Goal: Check status: Check status

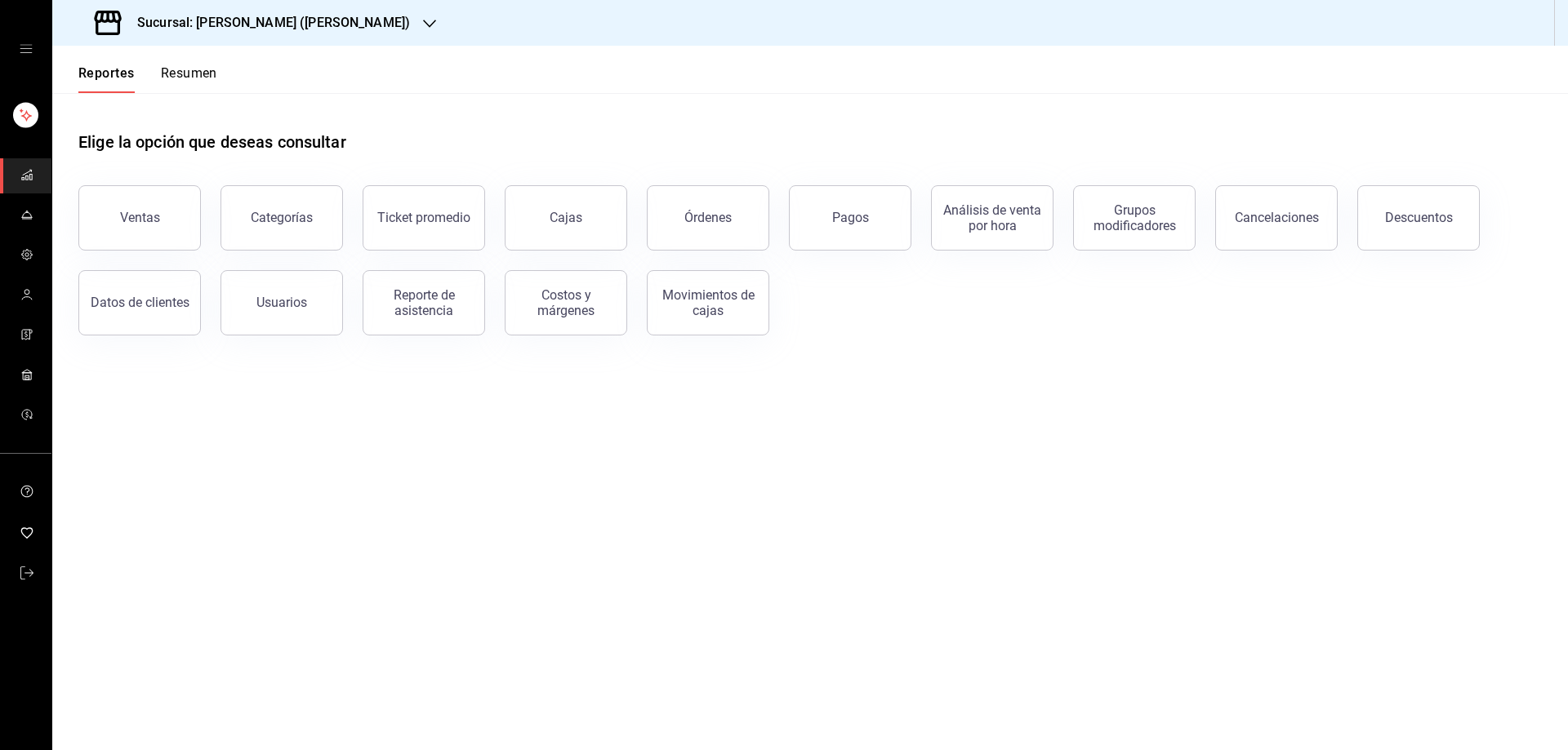
click at [682, 205] on button "Órdenes" at bounding box center [708, 217] width 123 height 65
click at [703, 223] on html "Sucursal: [PERSON_NAME] ([PERSON_NAME]) Reportes Resumen Elige la opción que de…" at bounding box center [784, 375] width 1568 height 750
click at [738, 215] on html "Sucursal: [PERSON_NAME] ([PERSON_NAME]) Reportes Resumen Elige la opción que de…" at bounding box center [784, 375] width 1568 height 750
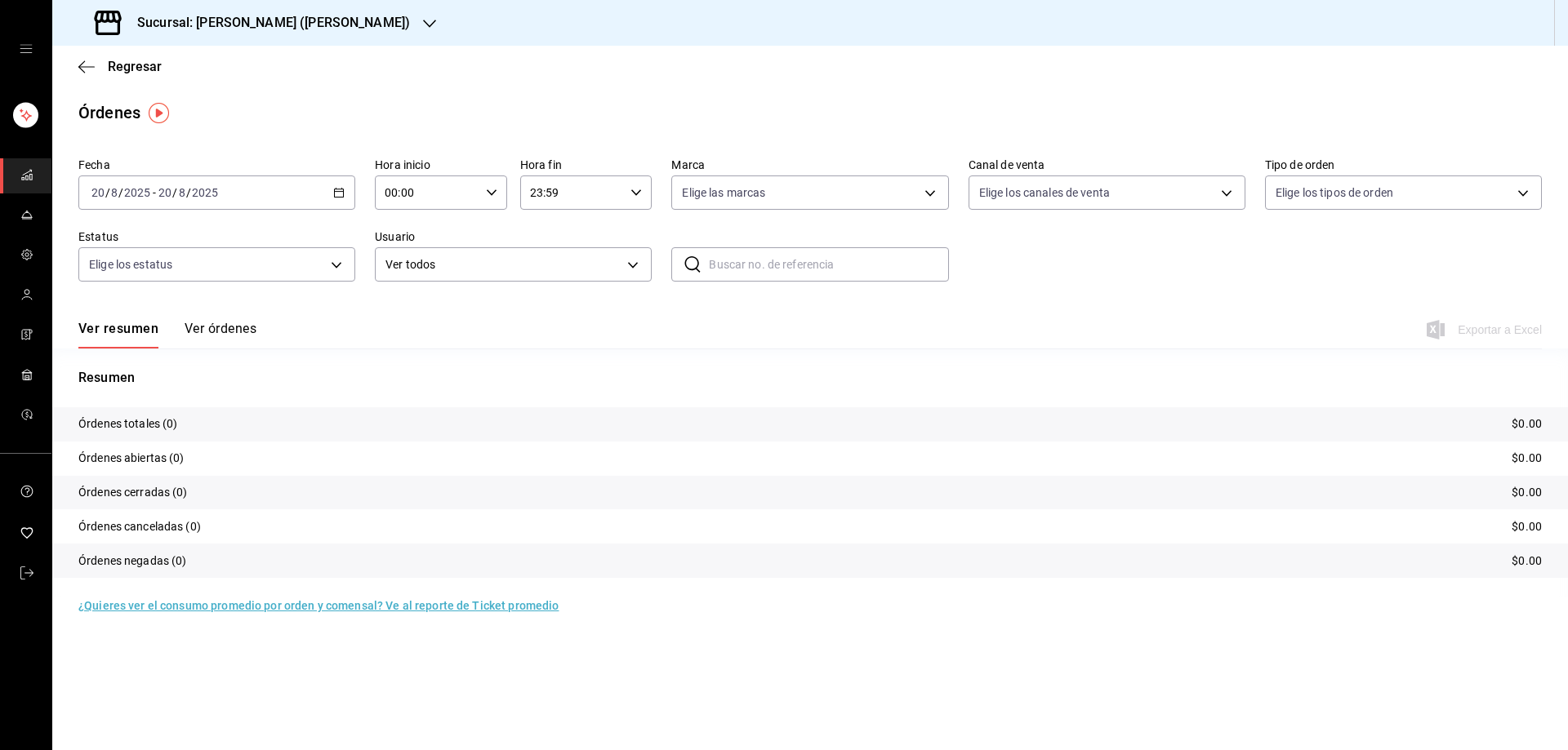
click at [338, 197] on \(Stroke\) "button" at bounding box center [338, 194] width 9 height 9
click at [357, 45] on div "Sucursal: [PERSON_NAME] ([PERSON_NAME])" at bounding box center [809, 23] width 1515 height 45
click at [423, 21] on icon "button" at bounding box center [430, 24] width 13 height 9
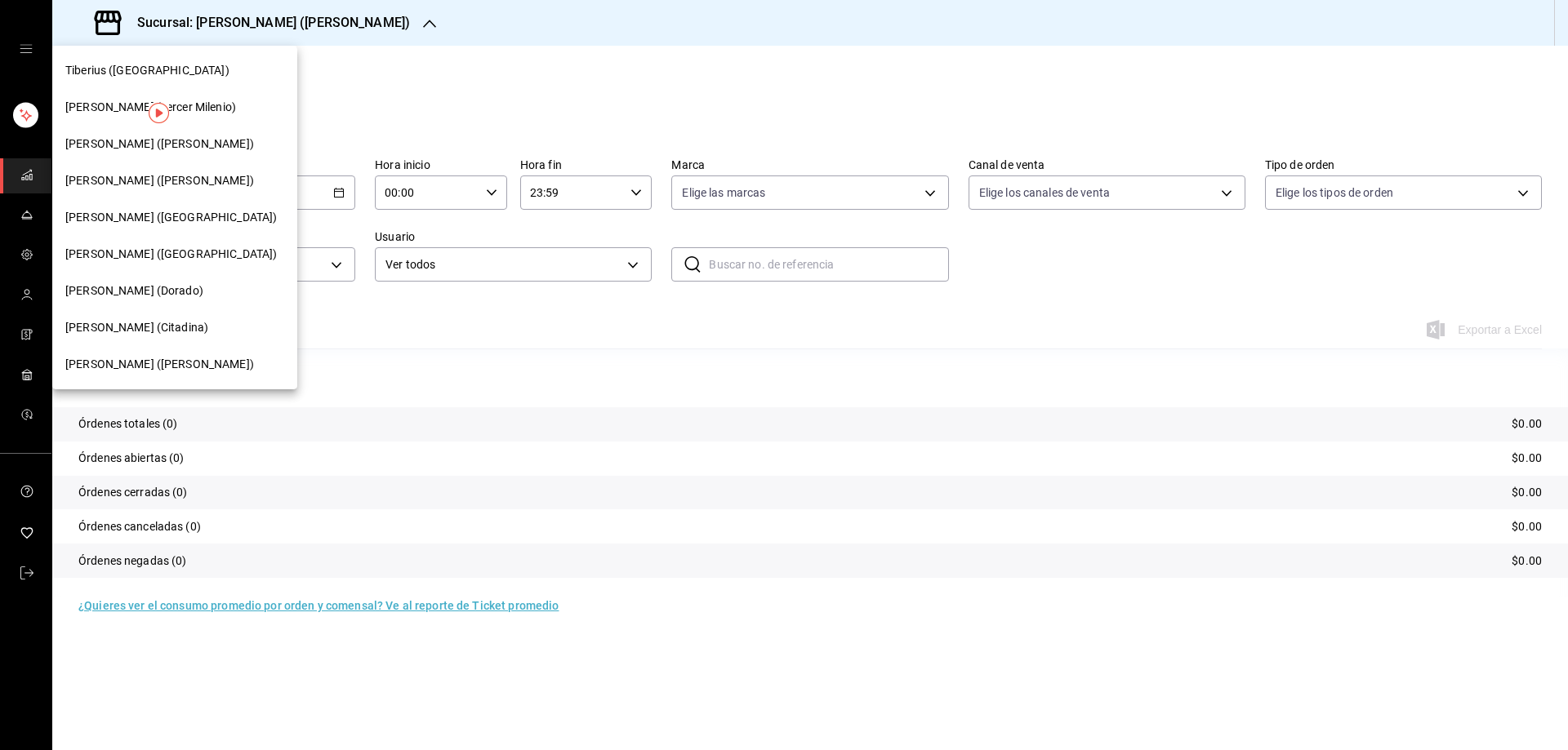
click at [385, 142] on div at bounding box center [784, 375] width 1568 height 750
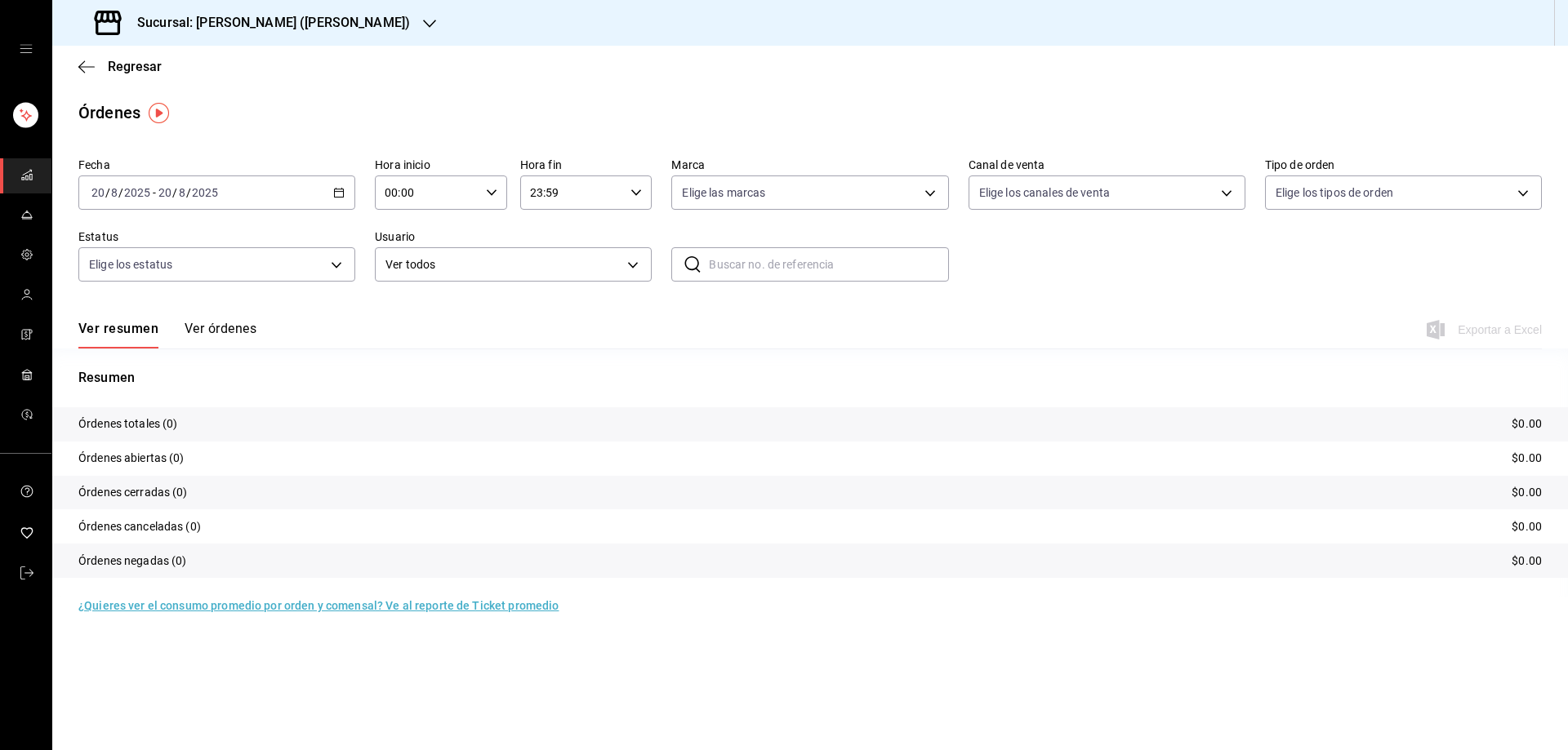
click at [334, 193] on icon "button" at bounding box center [338, 193] width 11 height 11
click at [157, 435] on li "Rango de fechas" at bounding box center [156, 425] width 153 height 37
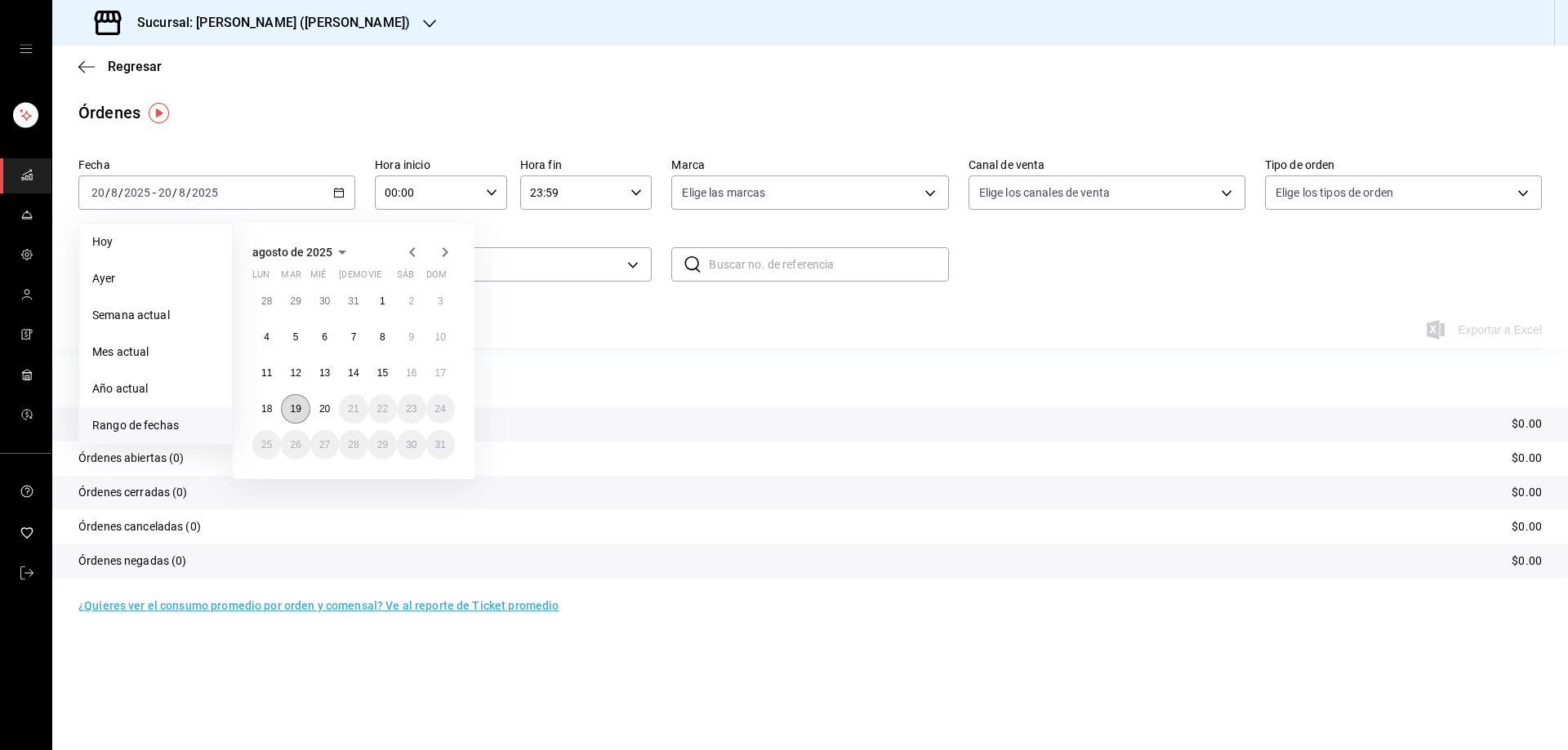
click at [297, 409] on abbr "19" at bounding box center [295, 409] width 10 height 11
click at [297, 410] on abbr "19" at bounding box center [295, 409] width 10 height 11
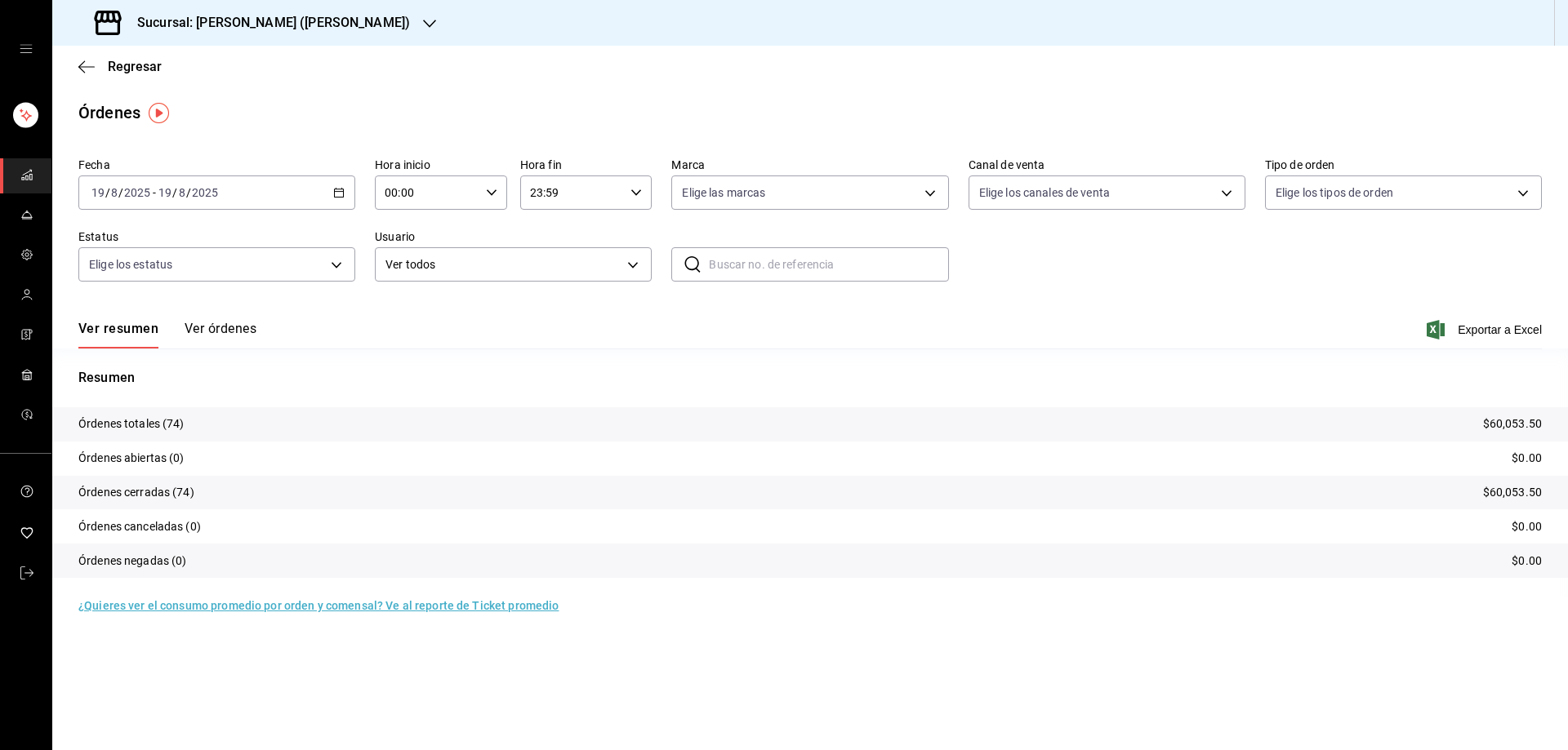
click at [342, 189] on \(Stroke\) "button" at bounding box center [341, 188] width 1 height 1
click at [645, 399] on div "Resumen Órdenes totales (74) $60,053.50 Órdenes abiertas (0) $0.00 Órdenes cerr…" at bounding box center [809, 483] width 1515 height 230
click at [423, 26] on icon "button" at bounding box center [430, 24] width 13 height 13
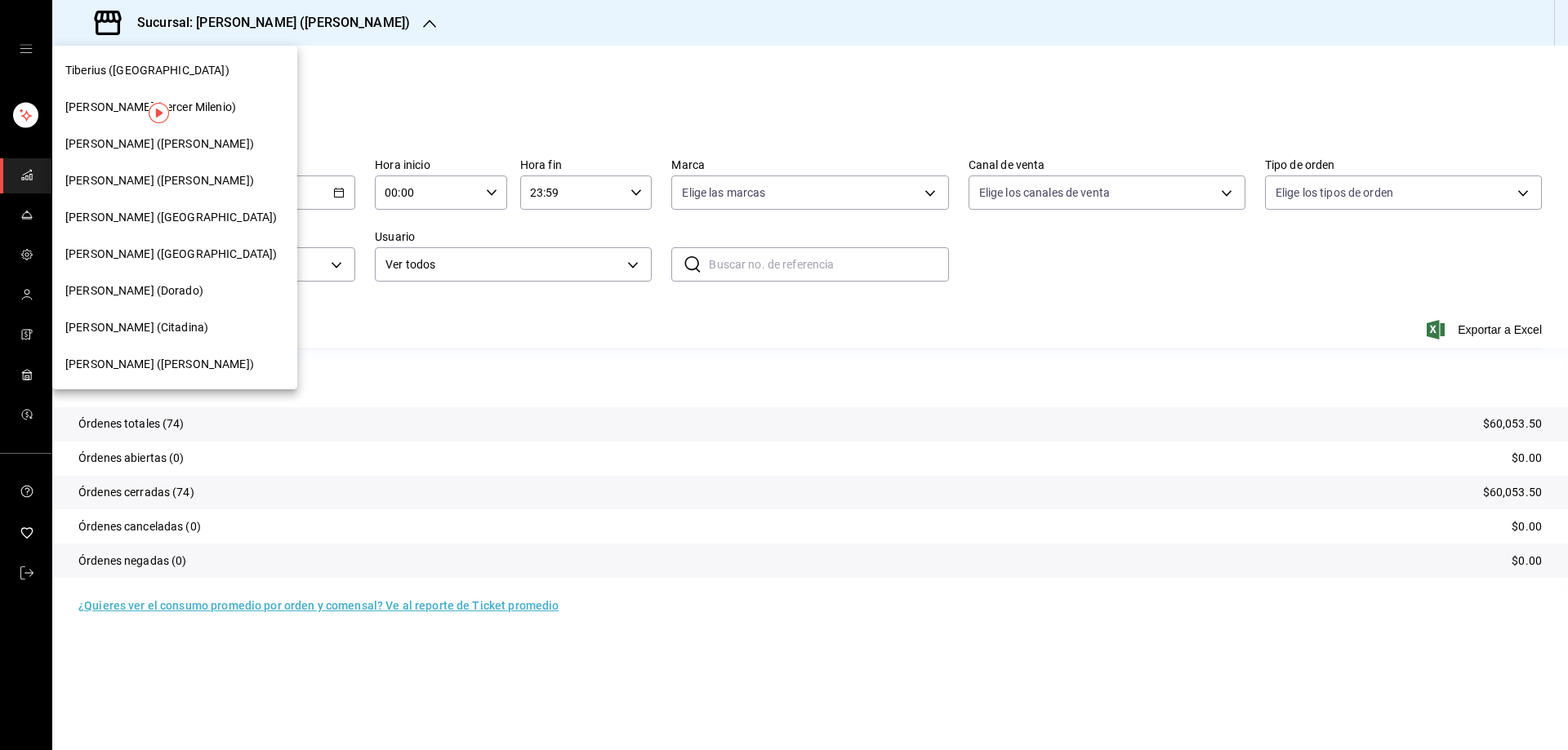
click at [105, 104] on span "[PERSON_NAME] (Tercer Milenio)" at bounding box center [150, 108] width 171 height 17
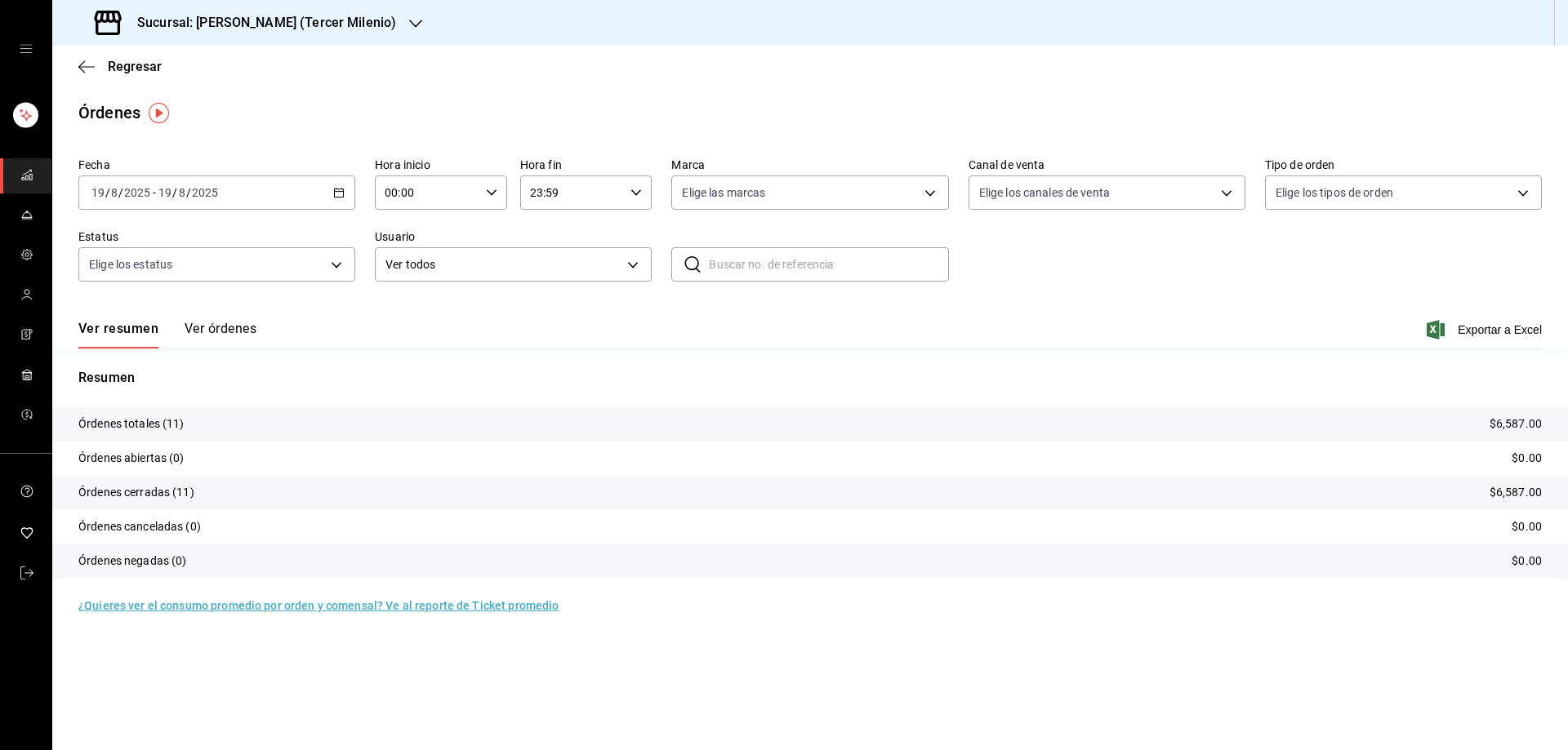
click at [375, 21] on div "Sucursal: [PERSON_NAME] (Tercer Milenio)" at bounding box center [247, 23] width 363 height 45
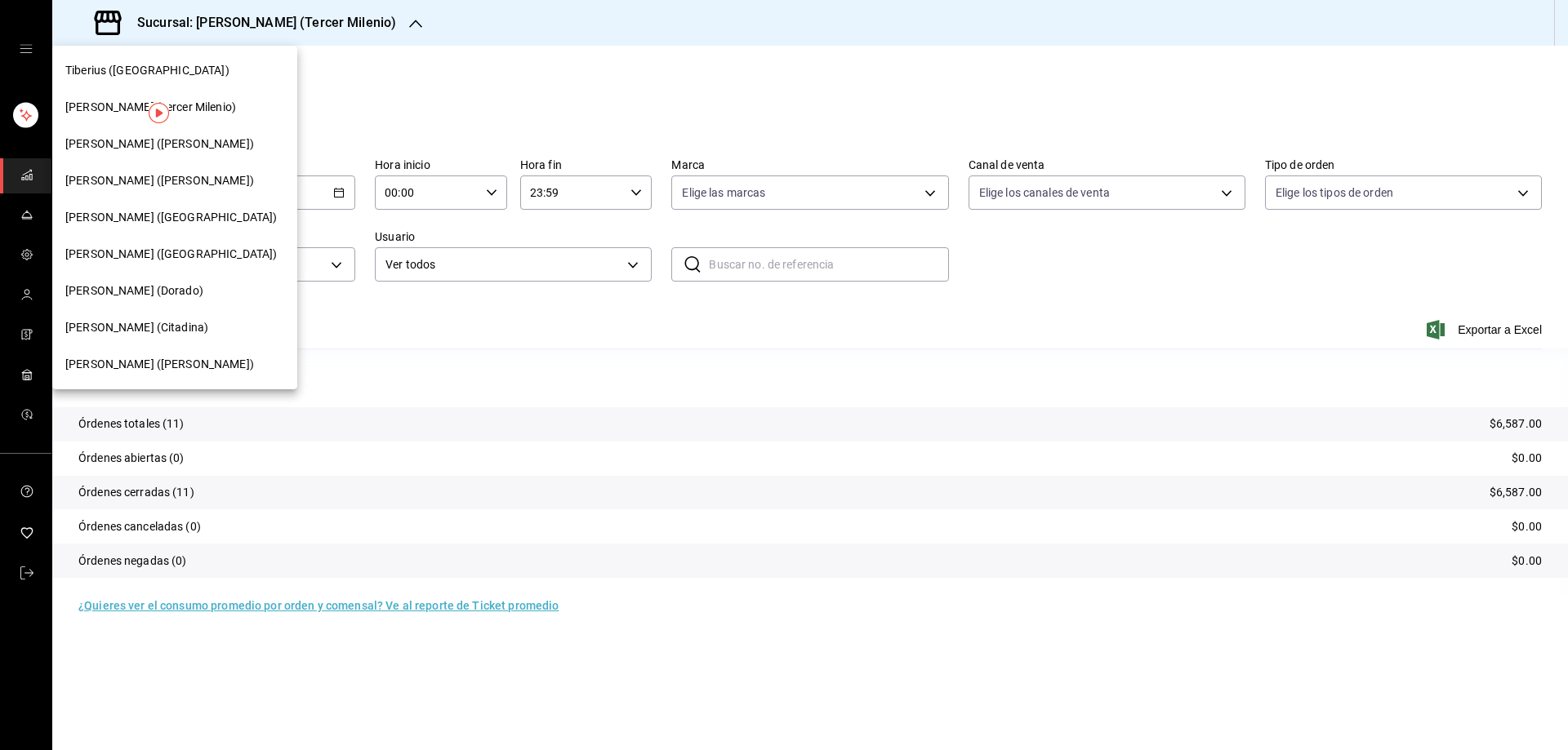
click at [129, 180] on span "[PERSON_NAME] ([PERSON_NAME])" at bounding box center [160, 180] width 189 height 17
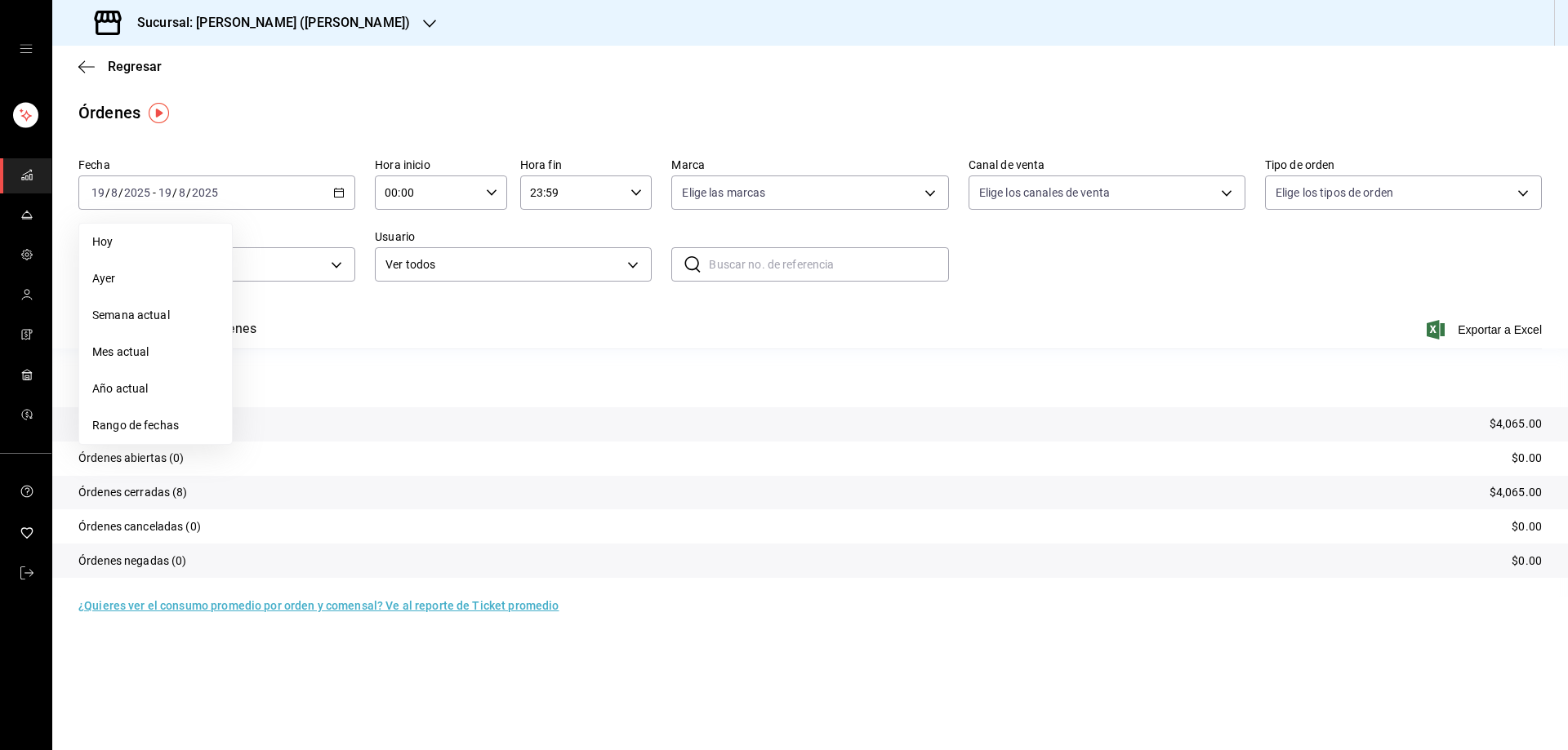
click at [175, 421] on span "Rango de fechas" at bounding box center [156, 425] width 127 height 17
click at [297, 411] on abbr "19" at bounding box center [295, 409] width 10 height 11
click at [296, 411] on abbr "19" at bounding box center [295, 409] width 10 height 11
click at [319, 16] on div "Sucursal: [PERSON_NAME] ([PERSON_NAME])" at bounding box center [253, 23] width 377 height 45
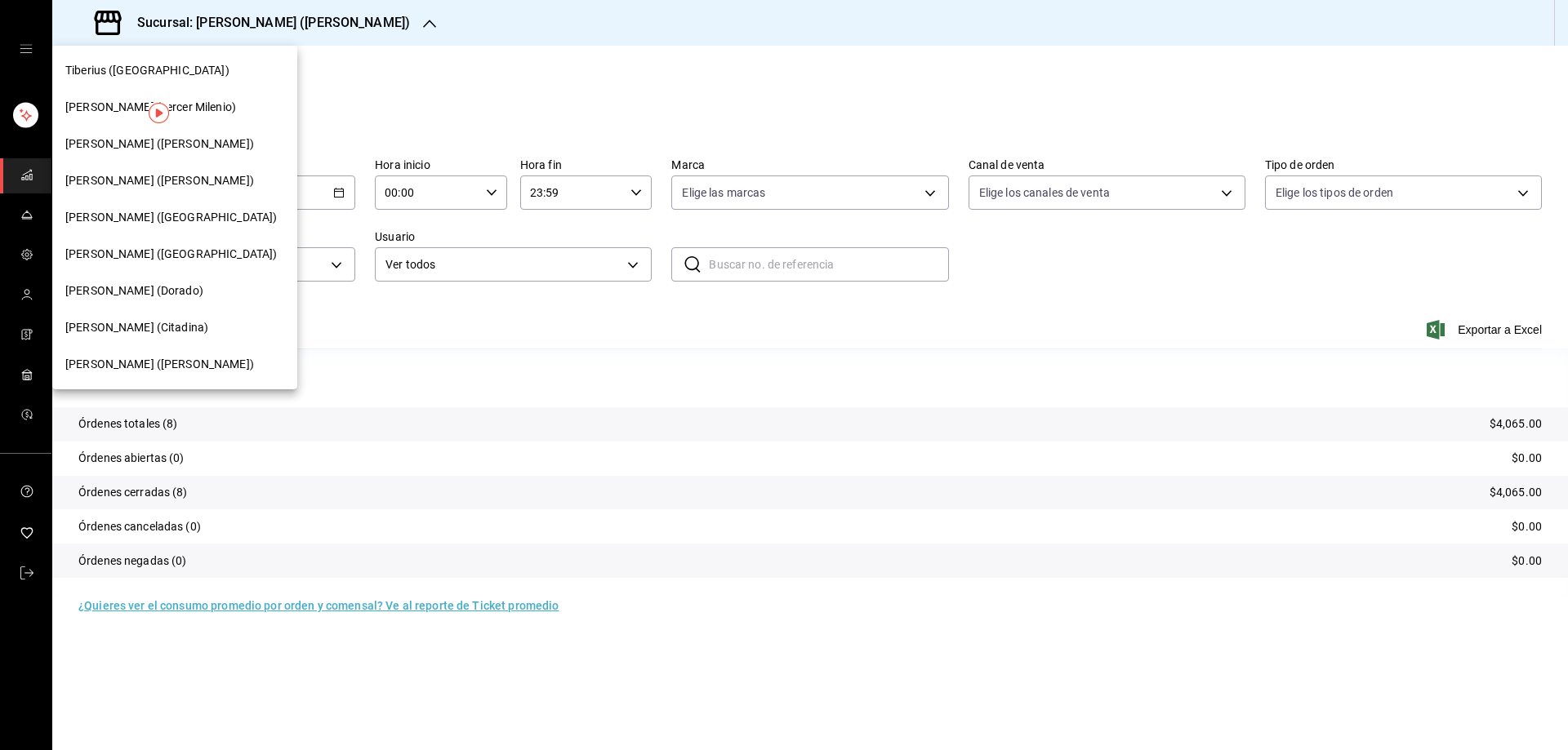
click at [125, 255] on span "[PERSON_NAME] ([GEOGRAPHIC_DATA])" at bounding box center [171, 254] width 212 height 17
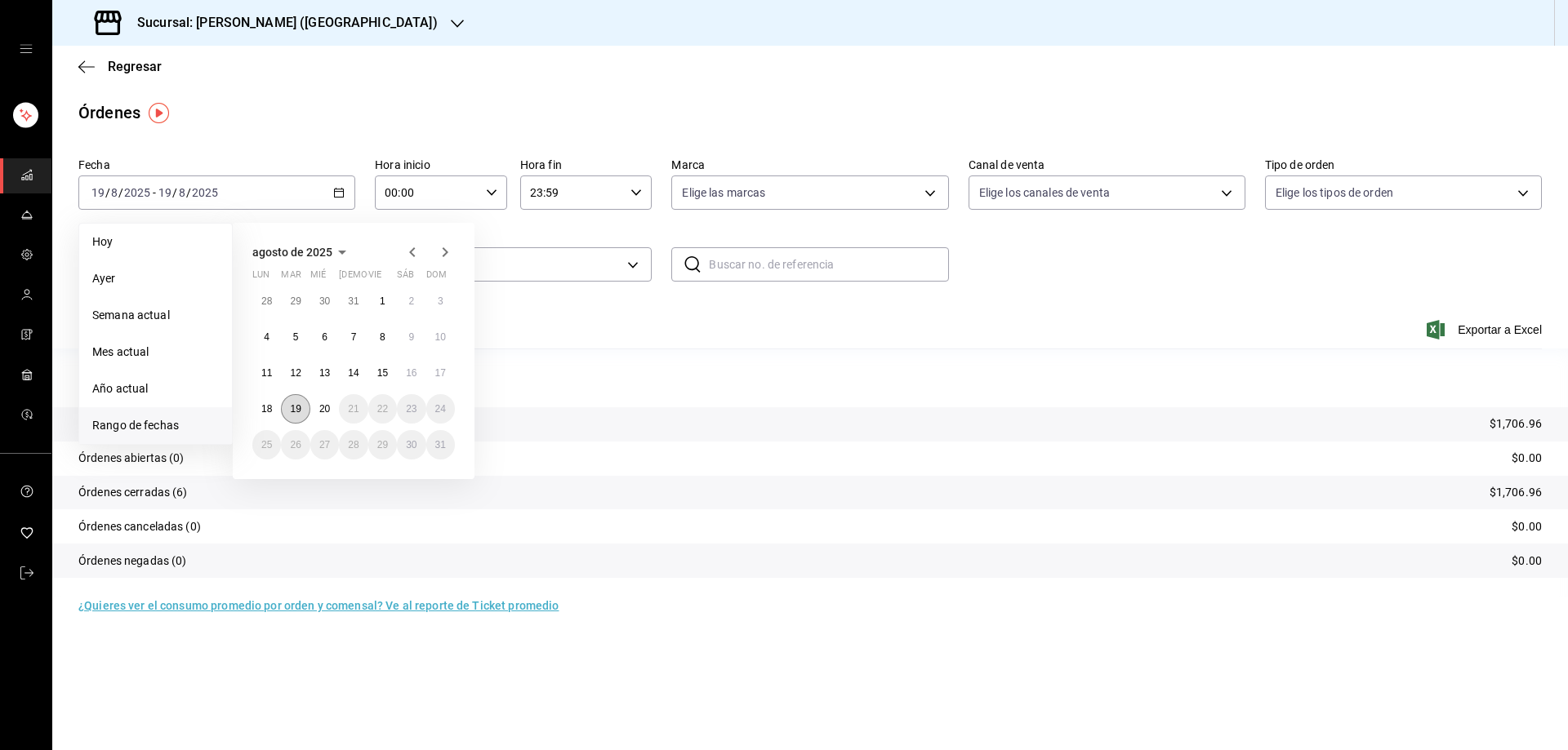
click at [296, 407] on abbr "19" at bounding box center [295, 409] width 10 height 11
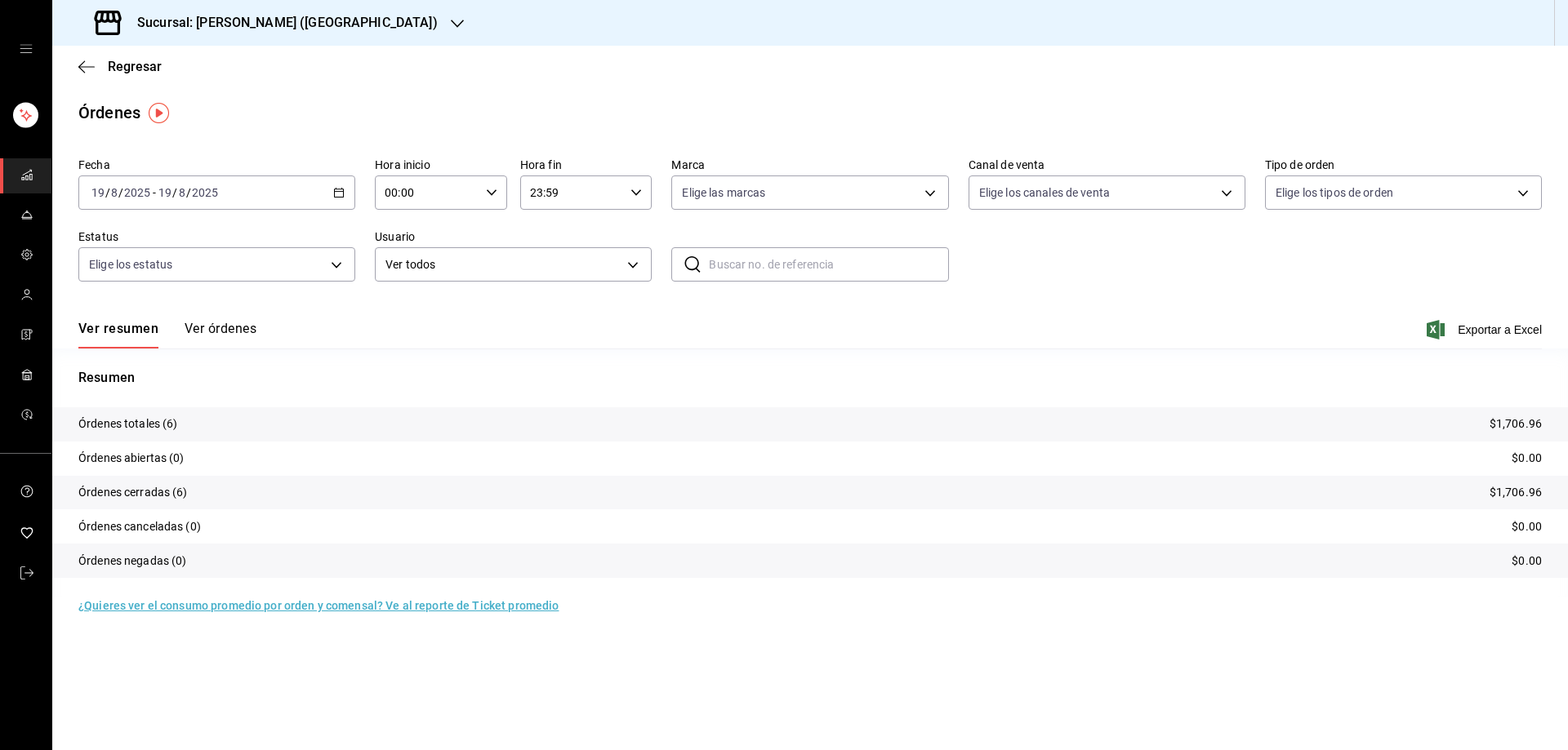
click at [318, 12] on div "Sucursal: [PERSON_NAME] ([GEOGRAPHIC_DATA])" at bounding box center [267, 23] width 405 height 45
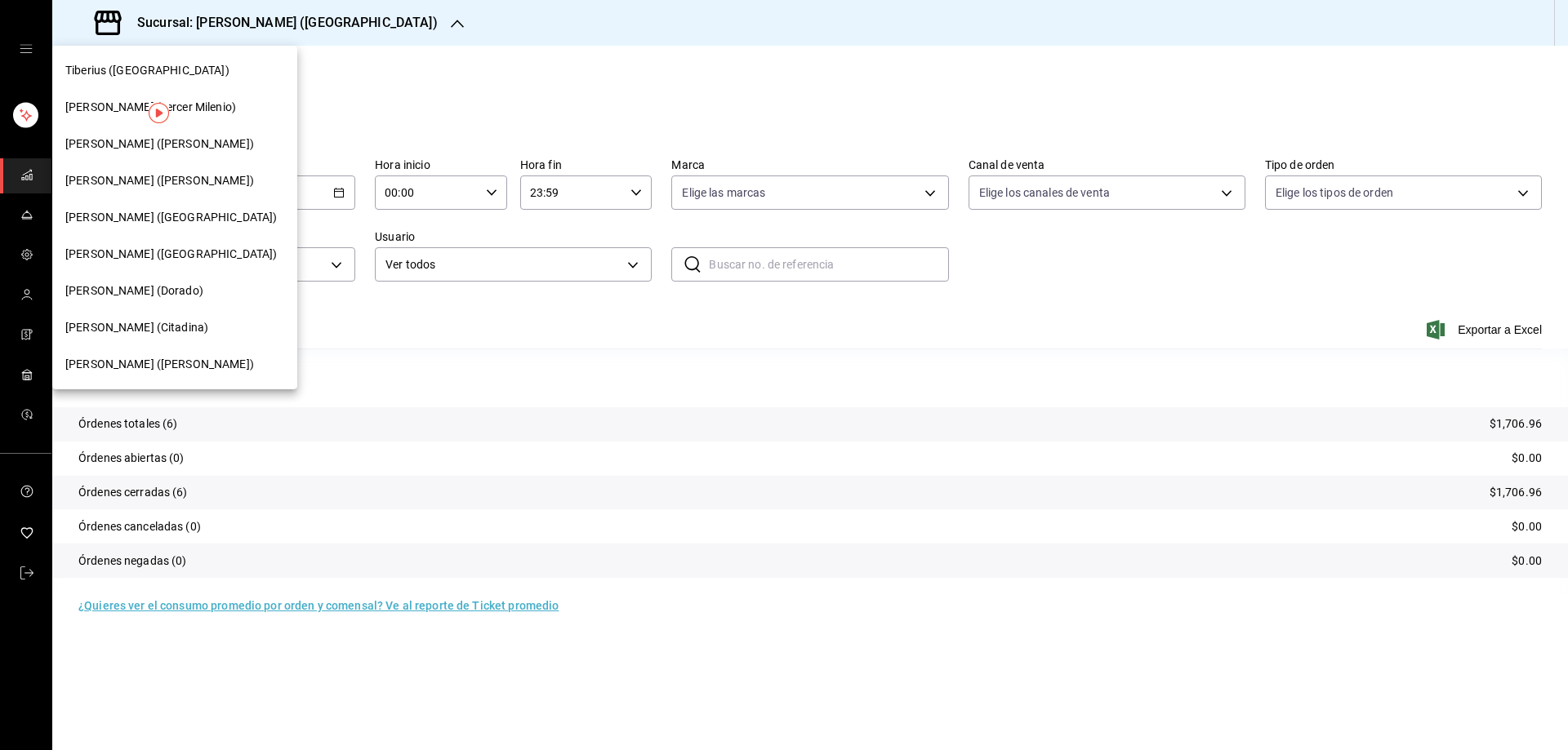
click at [132, 69] on span "Tiberius ([GEOGRAPHIC_DATA])" at bounding box center [147, 71] width 164 height 17
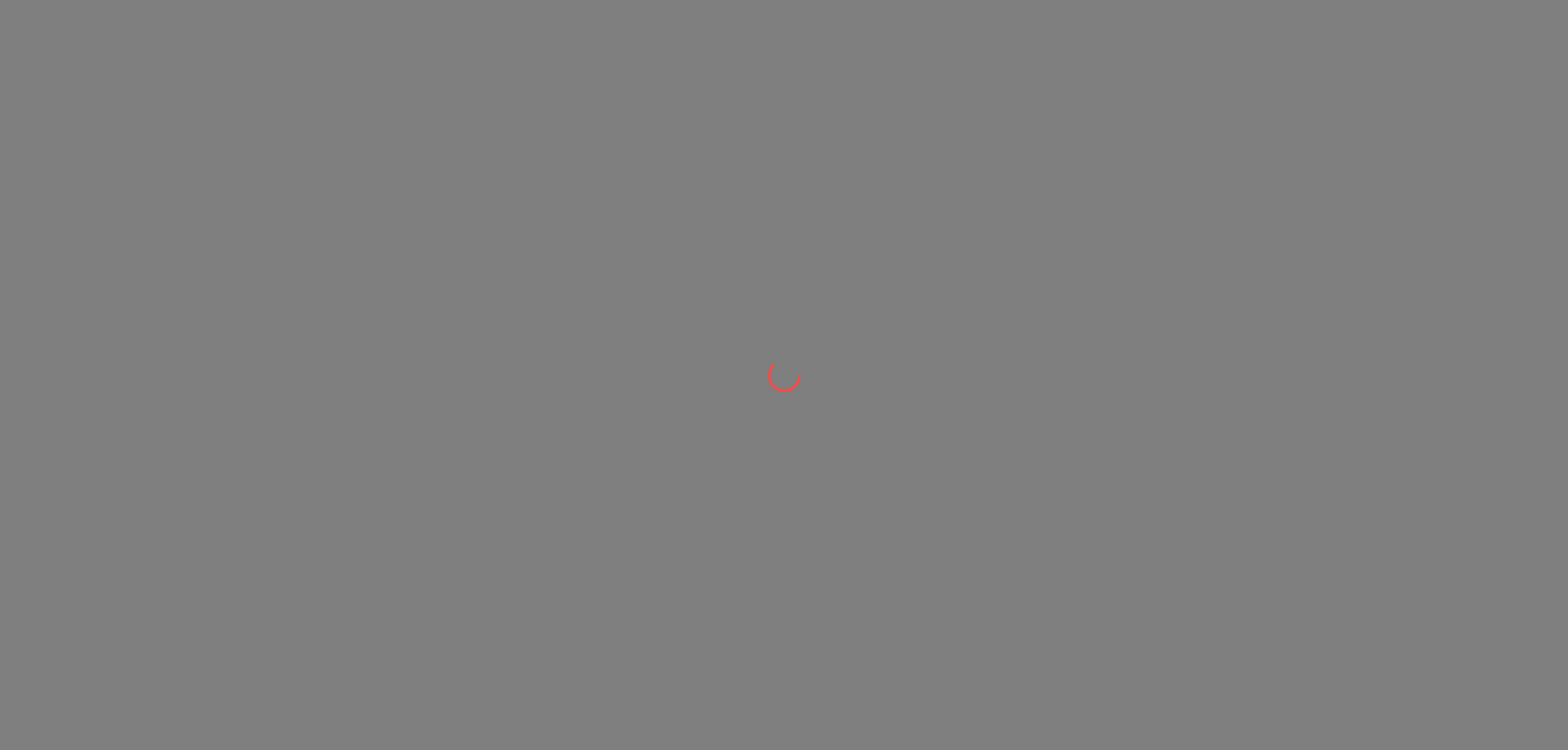
click at [132, 69] on div at bounding box center [784, 375] width 1568 height 750
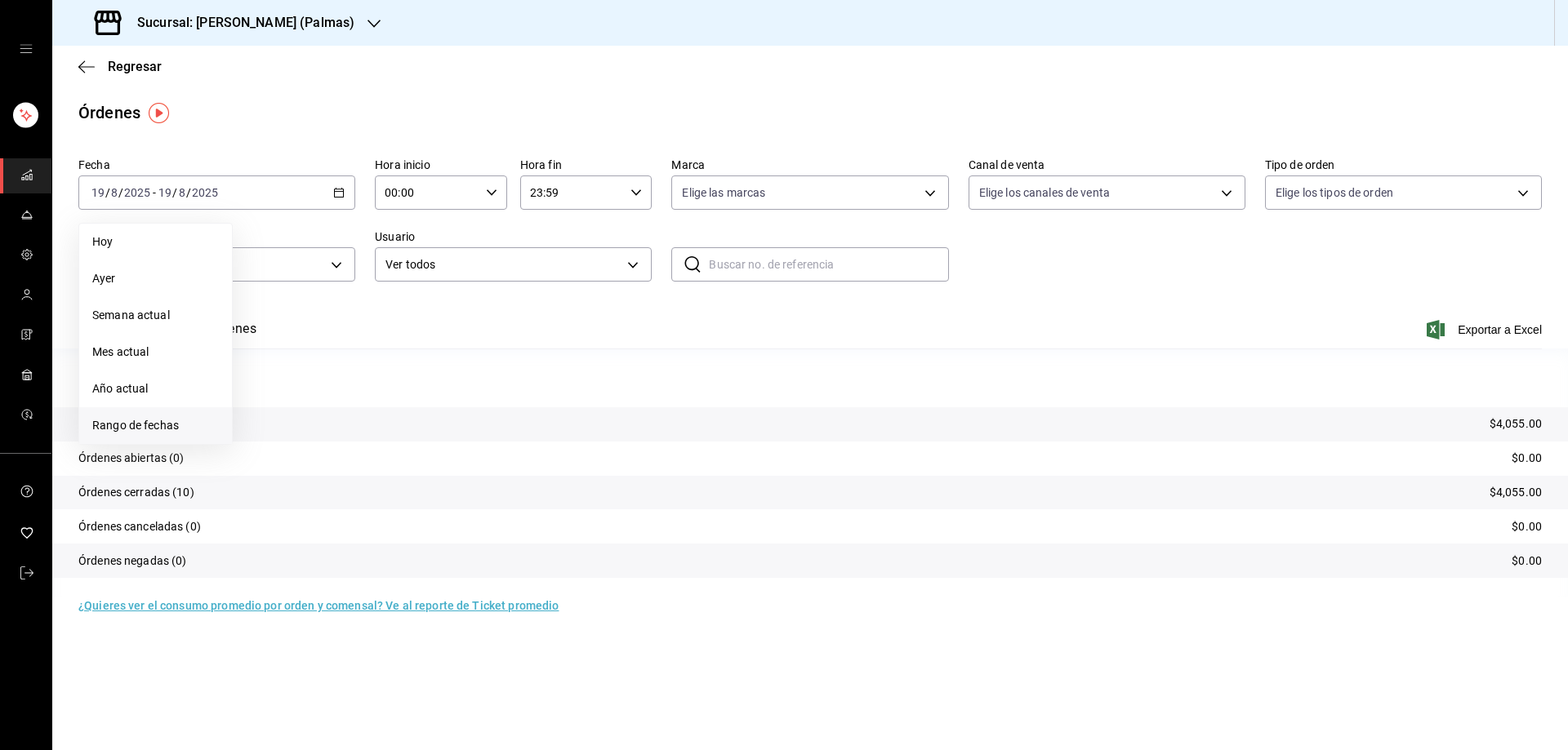
click at [170, 423] on span "Rango de fechas" at bounding box center [156, 425] width 127 height 17
click at [288, 403] on button "19" at bounding box center [295, 408] width 28 height 29
click at [299, 407] on abbr "19" at bounding box center [295, 409] width 10 height 11
click at [334, 12] on div "Sucursal: [PERSON_NAME] (Palmas)" at bounding box center [226, 23] width 321 height 45
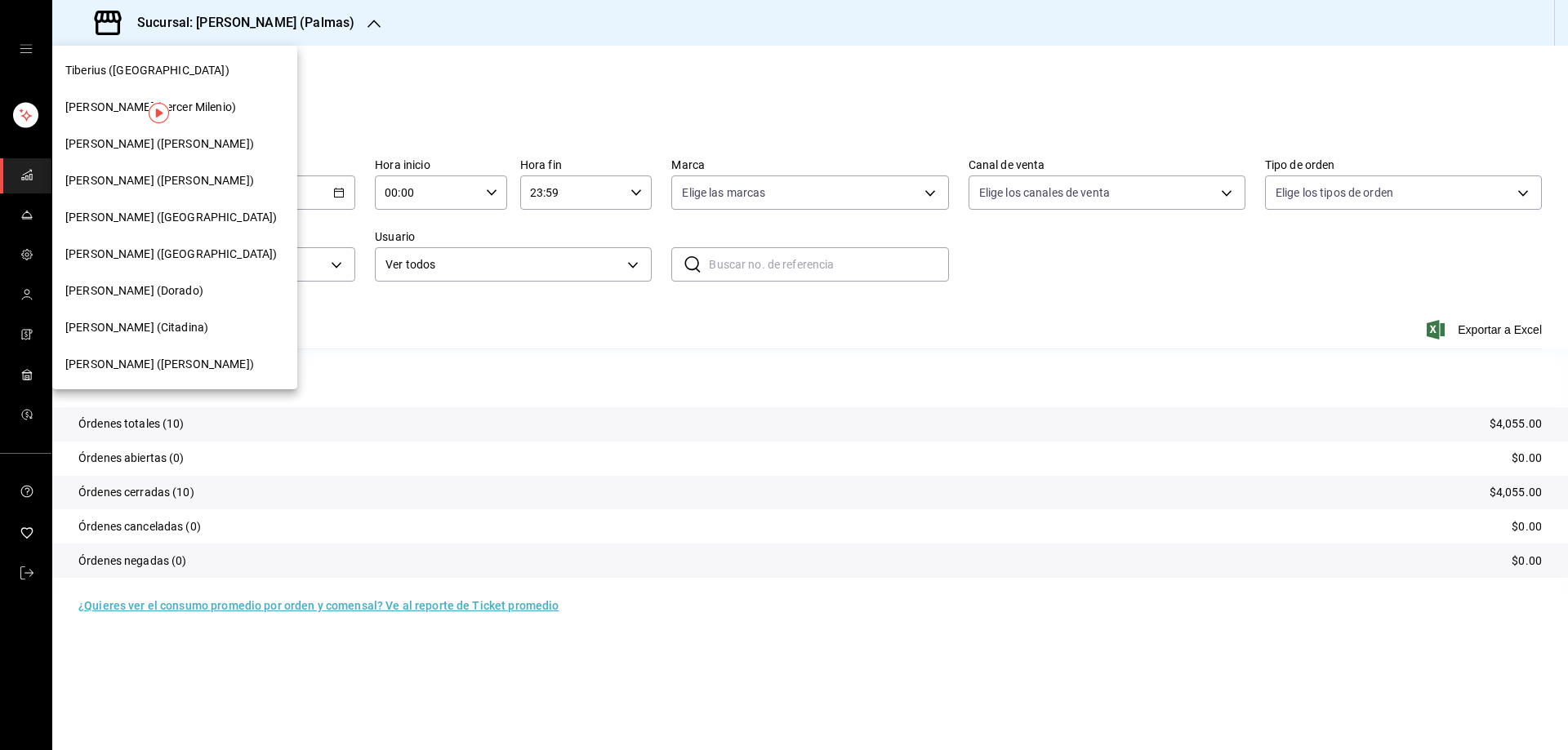
click at [170, 213] on span "[PERSON_NAME] ([GEOGRAPHIC_DATA])" at bounding box center [171, 217] width 212 height 17
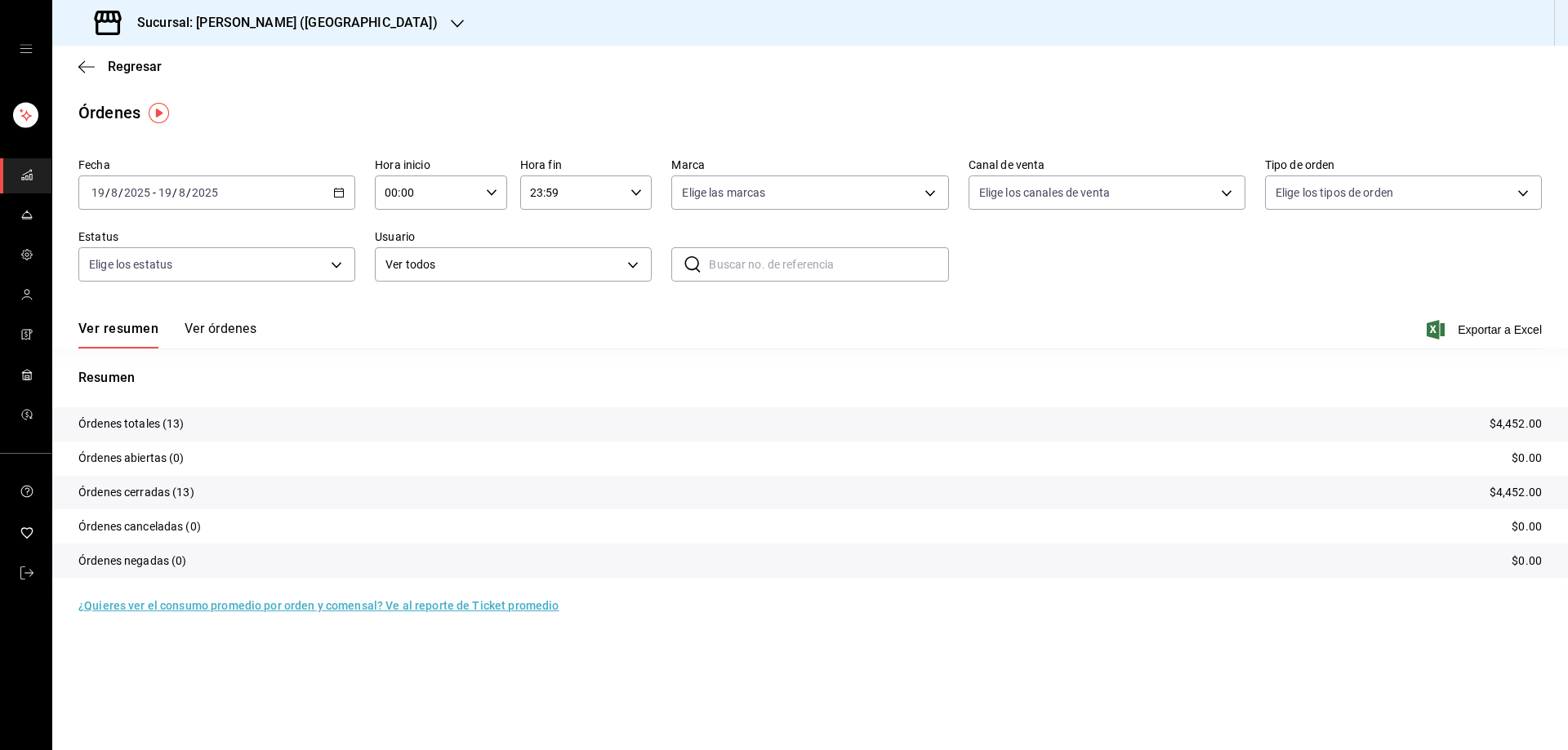
click at [349, 188] on div "[DATE] [DATE] - [DATE] [DATE]" at bounding box center [216, 193] width 277 height 34
click at [146, 419] on span "Rango de fechas" at bounding box center [156, 425] width 127 height 17
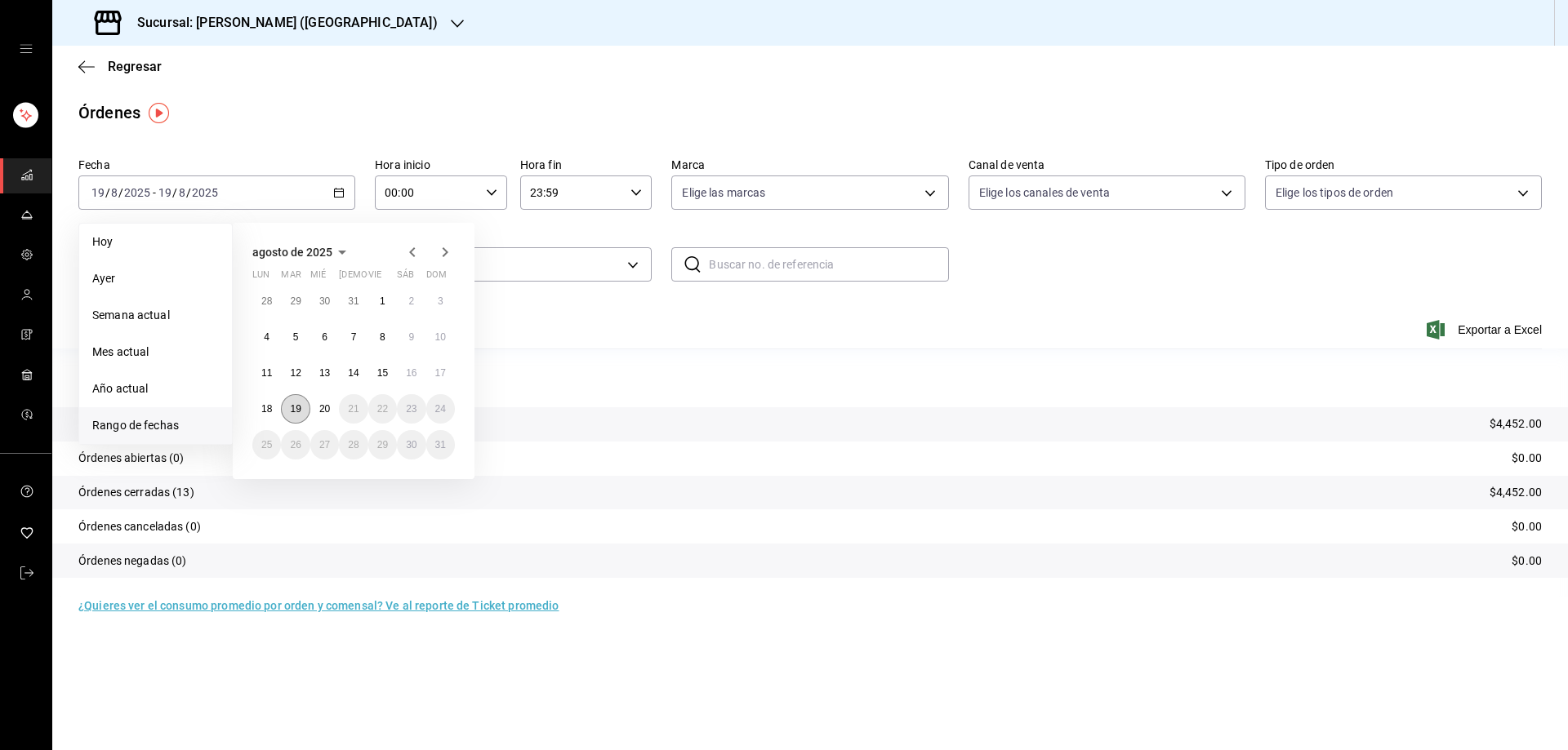
click at [290, 406] on abbr "19" at bounding box center [295, 409] width 10 height 11
